Goal: Obtain resource: Obtain resource

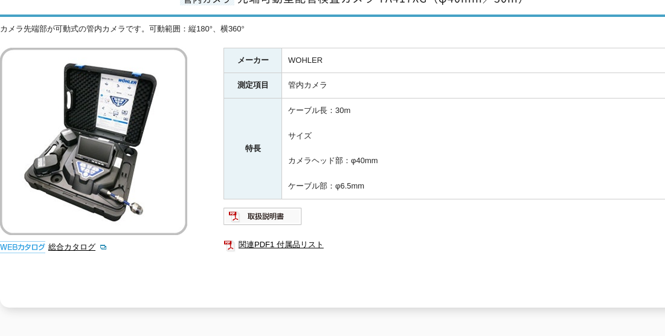
scroll to position [181, 0]
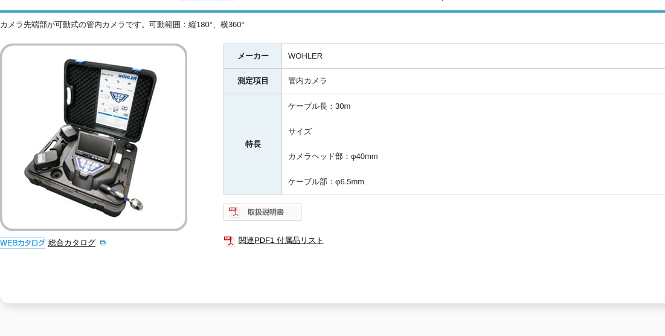
click at [268, 202] on img at bounding box center [262, 211] width 79 height 19
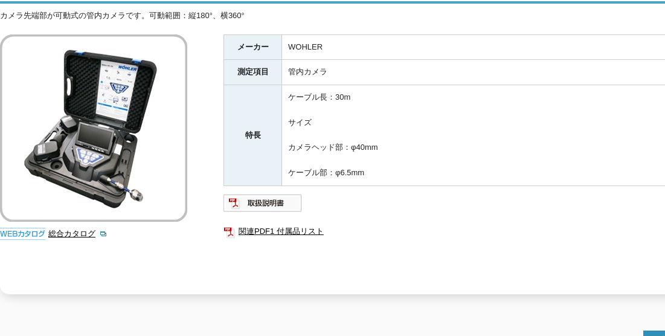
scroll to position [192, 0]
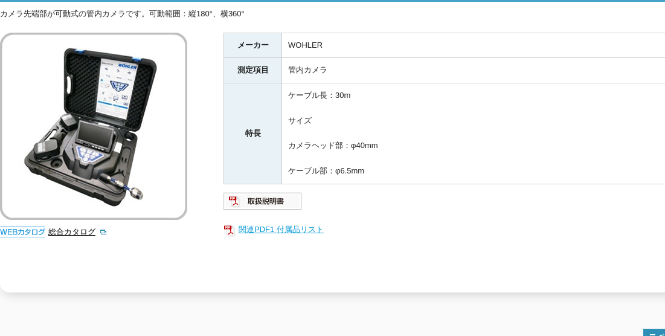
click at [281, 222] on link "関連PDF1 付属品リスト" at bounding box center [464, 230] width 483 height 16
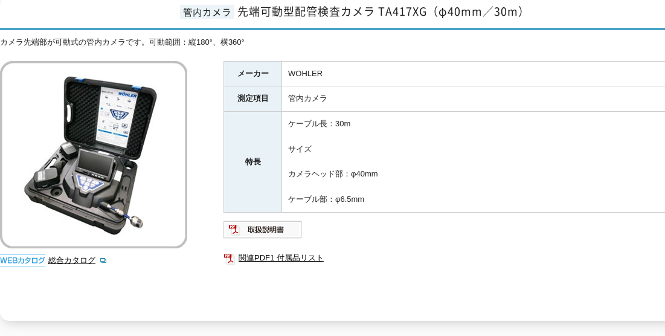
scroll to position [192, 0]
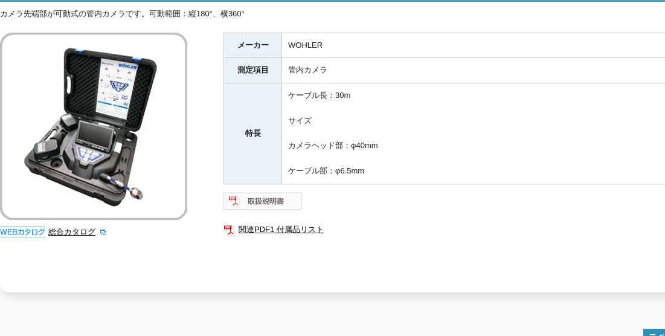
click at [244, 199] on img at bounding box center [262, 200] width 79 height 19
